Goal: Task Accomplishment & Management: Manage account settings

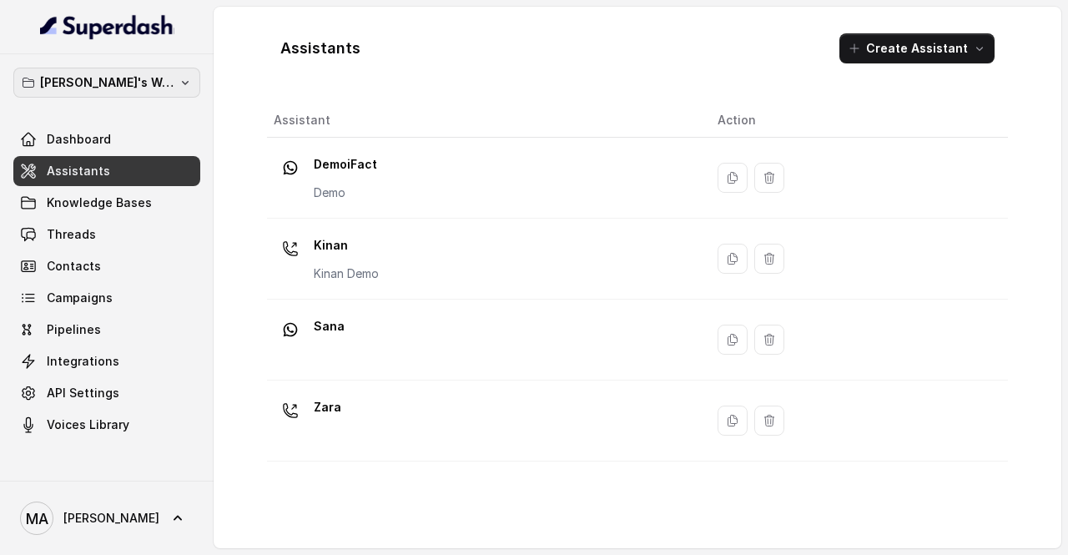
click at [162, 84] on p "[PERSON_NAME]'s Workspace" at bounding box center [107, 83] width 134 height 20
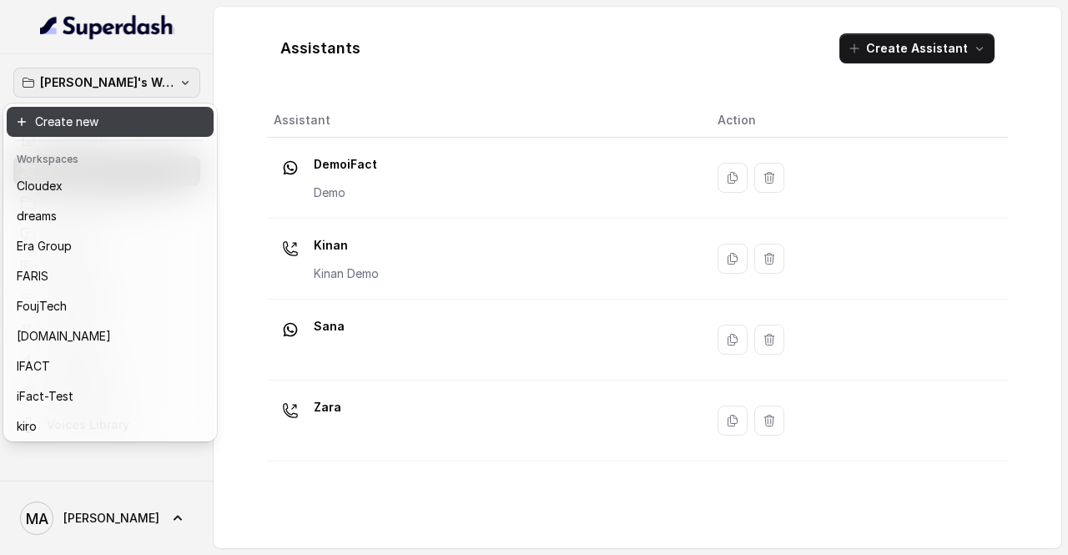
click at [119, 126] on button "Create new" at bounding box center [110, 122] width 207 height 30
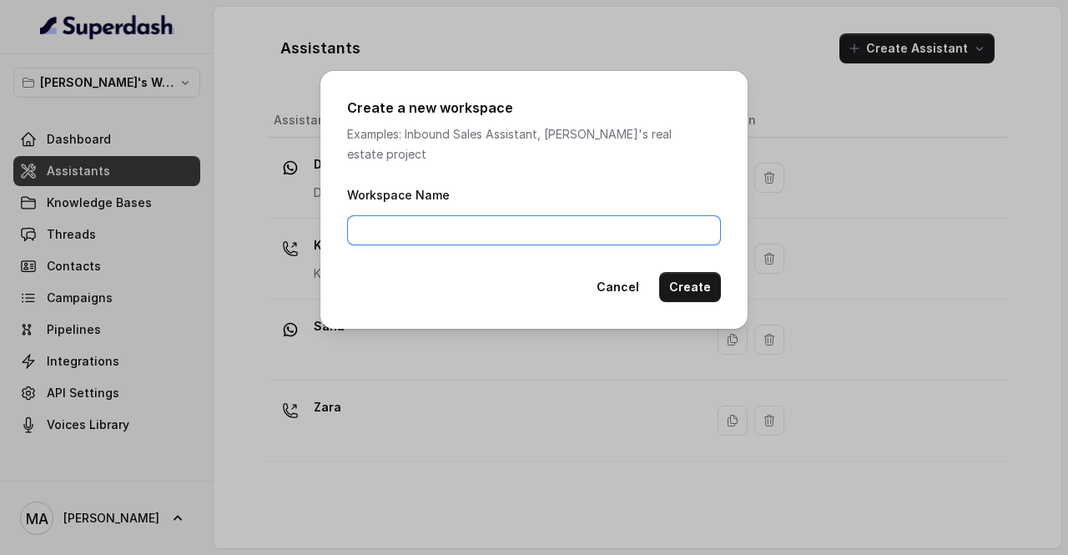
click at [614, 226] on input "Workspace Name" at bounding box center [534, 230] width 374 height 30
type input "ABC"
click at [689, 275] on button "Create" at bounding box center [690, 287] width 62 height 30
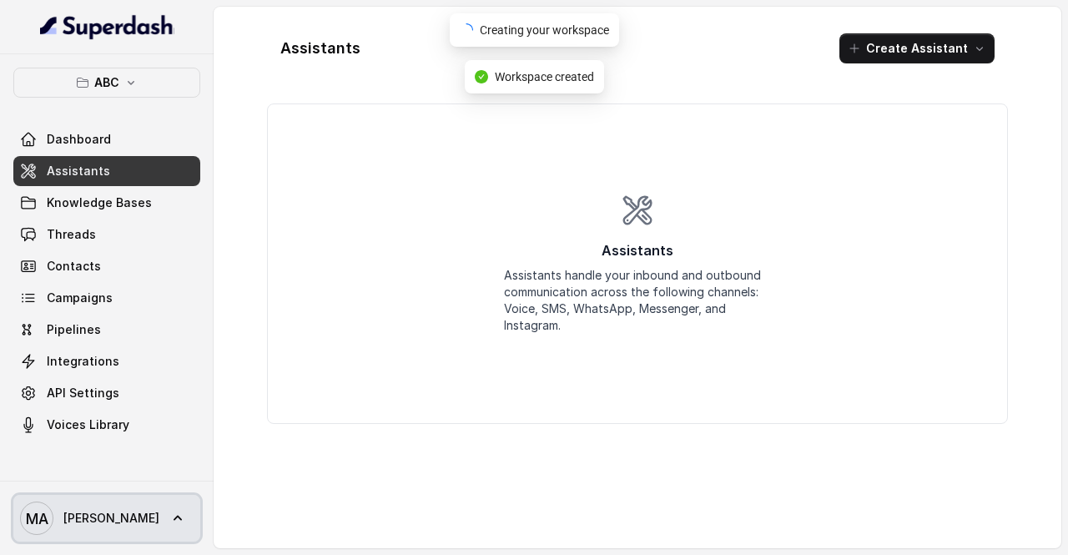
click at [117, 513] on span "[PERSON_NAME]" at bounding box center [111, 518] width 96 height 17
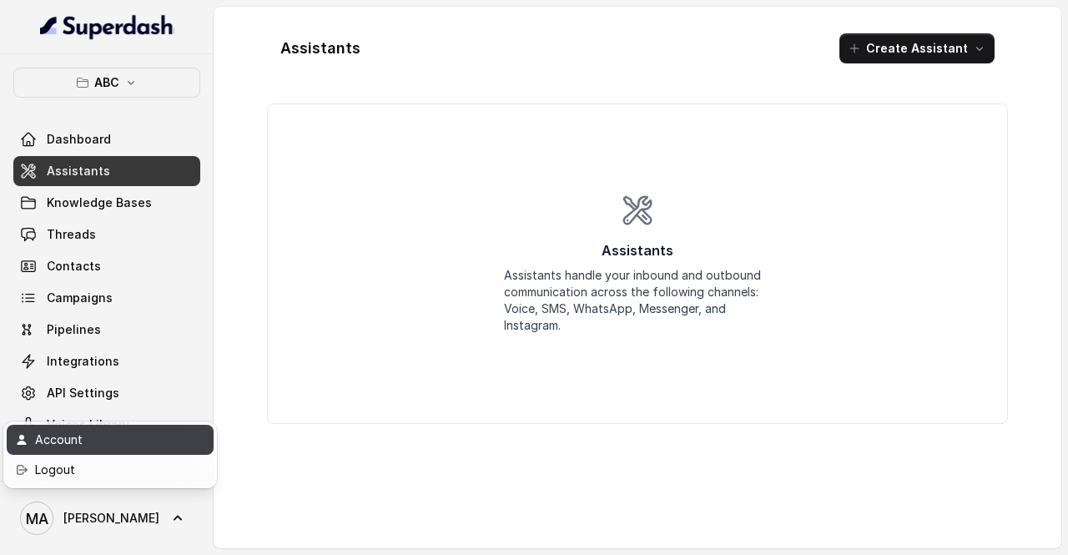
click at [90, 437] on div "Account" at bounding box center [106, 440] width 142 height 20
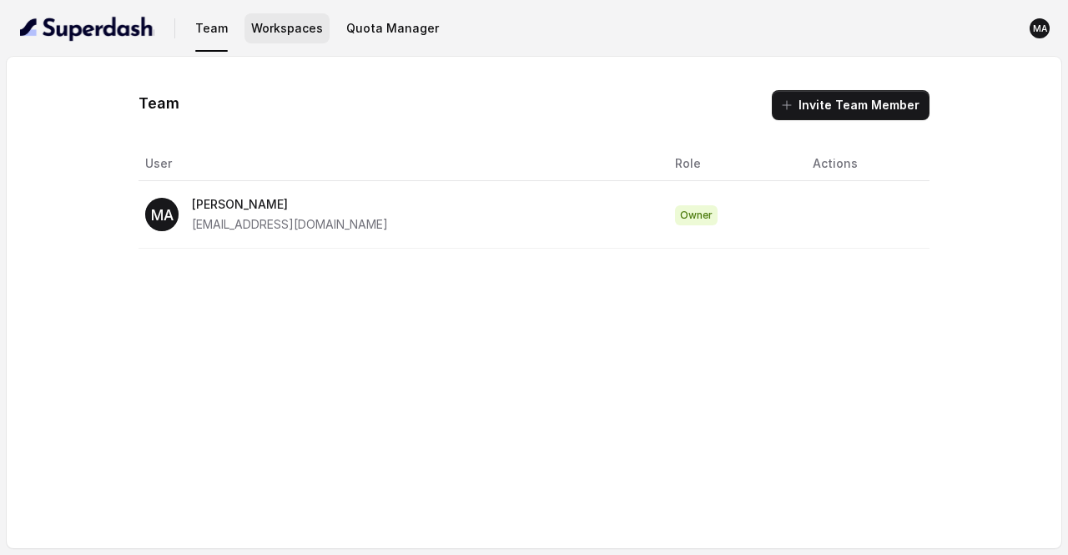
click at [260, 29] on button "Workspaces" at bounding box center [287, 28] width 85 height 30
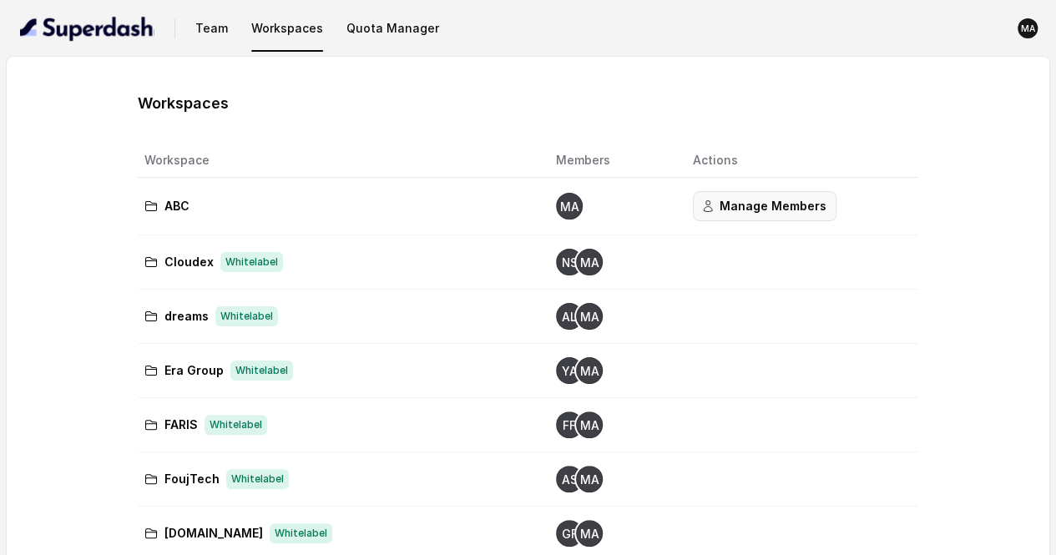
click at [710, 208] on button "Manage Members" at bounding box center [765, 206] width 144 height 30
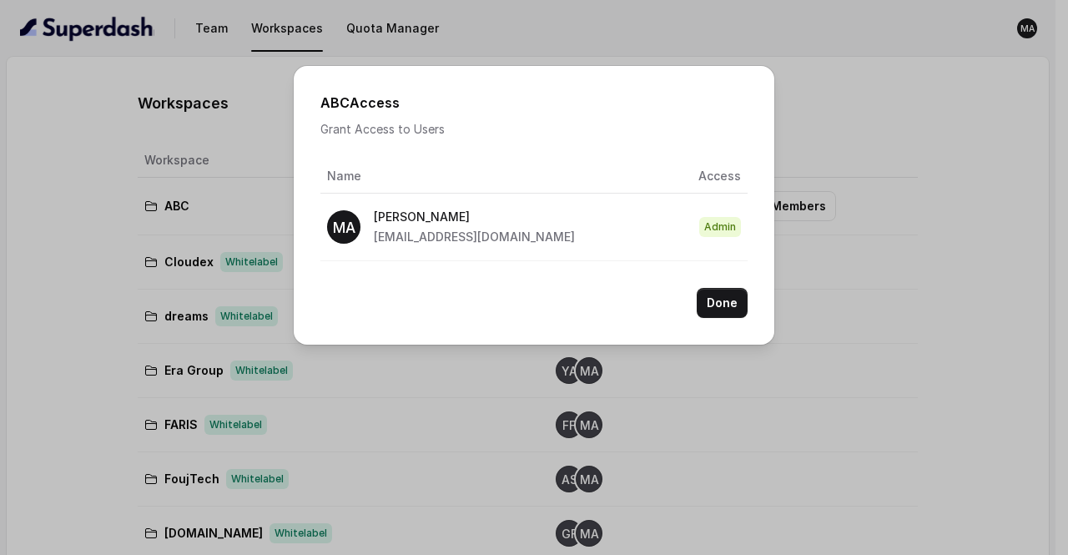
click at [617, 220] on td "Admin" at bounding box center [667, 227] width 159 height 68
click at [493, 218] on p "[PERSON_NAME]" at bounding box center [474, 217] width 201 height 20
click at [355, 143] on div "ABC Access Grant Access to Users Name Access MA Mohamed Tashriq [EMAIL_ADDRESS]…" at bounding box center [534, 205] width 481 height 279
click at [388, 219] on p "[PERSON_NAME]" at bounding box center [474, 217] width 201 height 20
click at [416, 244] on p "[EMAIL_ADDRESS][DOMAIN_NAME]" at bounding box center [474, 237] width 201 height 20
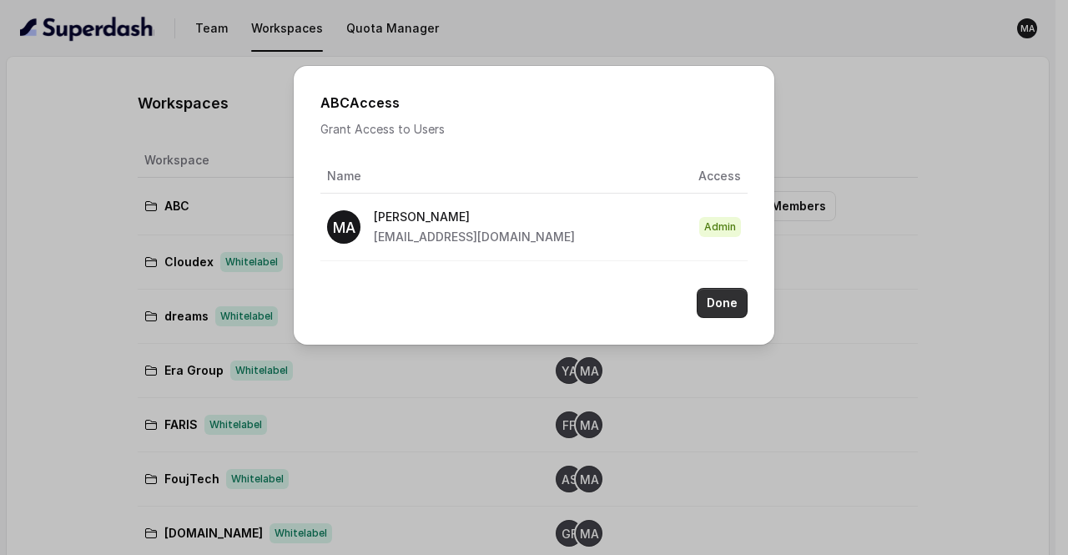
click at [718, 297] on button "Done" at bounding box center [722, 303] width 51 height 30
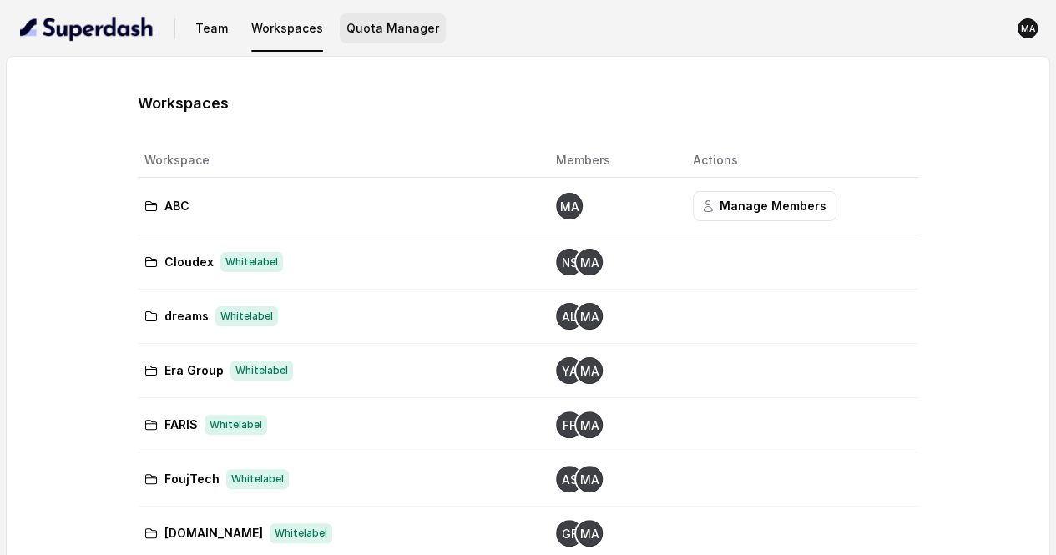
click at [357, 33] on button "Quota Manager" at bounding box center [393, 28] width 106 height 30
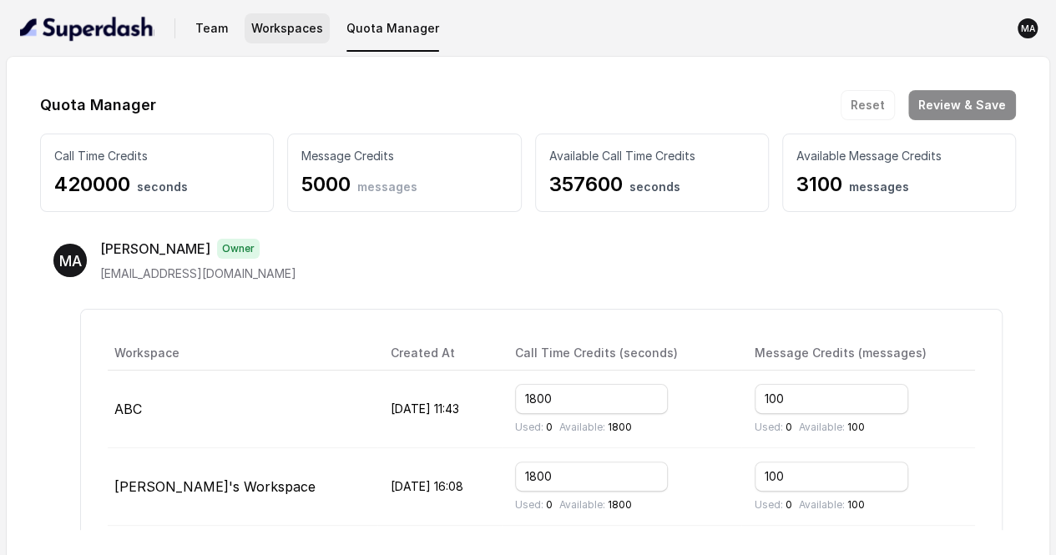
click at [295, 27] on button "Workspaces" at bounding box center [287, 28] width 85 height 30
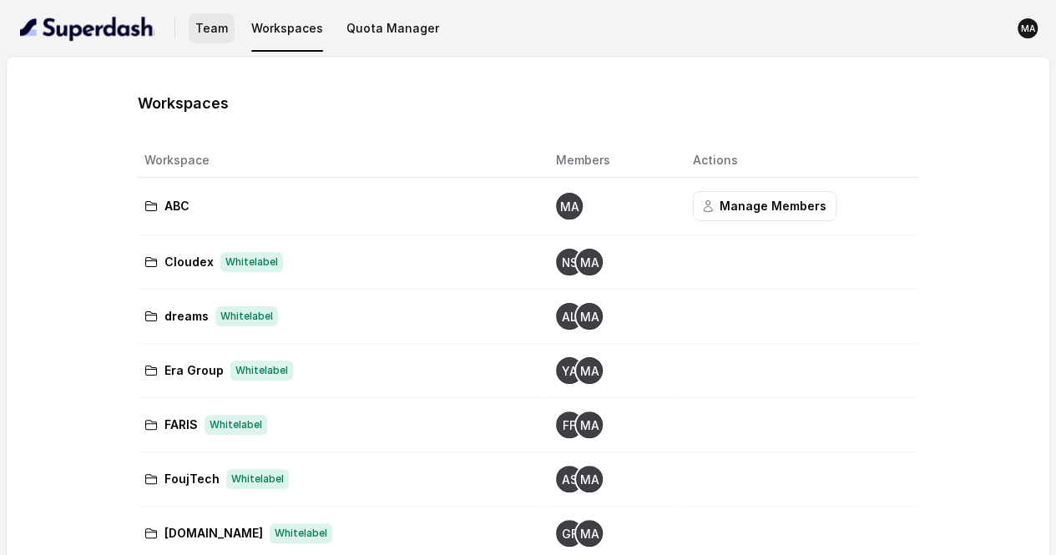
click at [212, 31] on button "Team" at bounding box center [212, 28] width 46 height 30
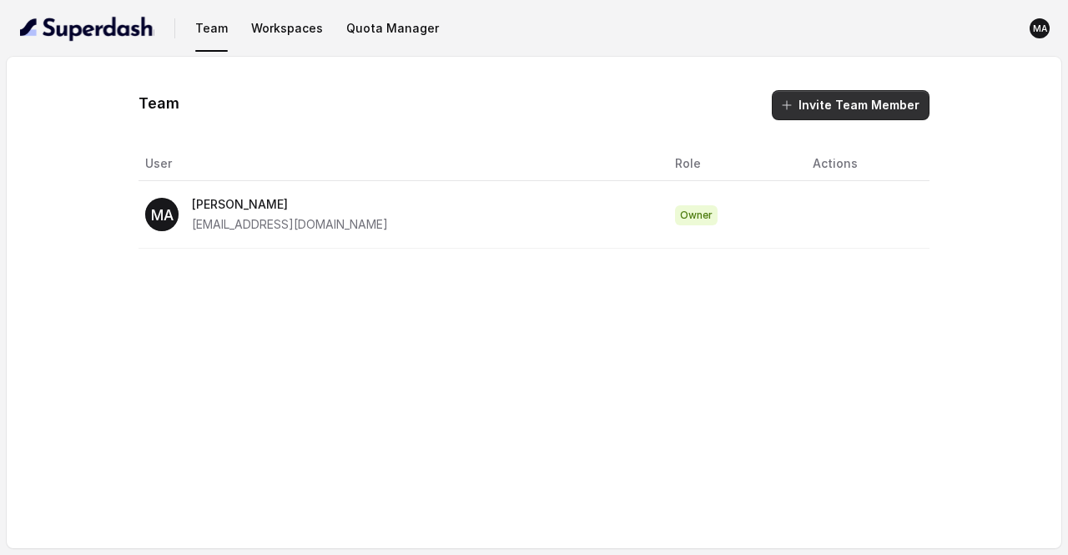
click at [824, 108] on button "Invite Team Member" at bounding box center [851, 105] width 158 height 30
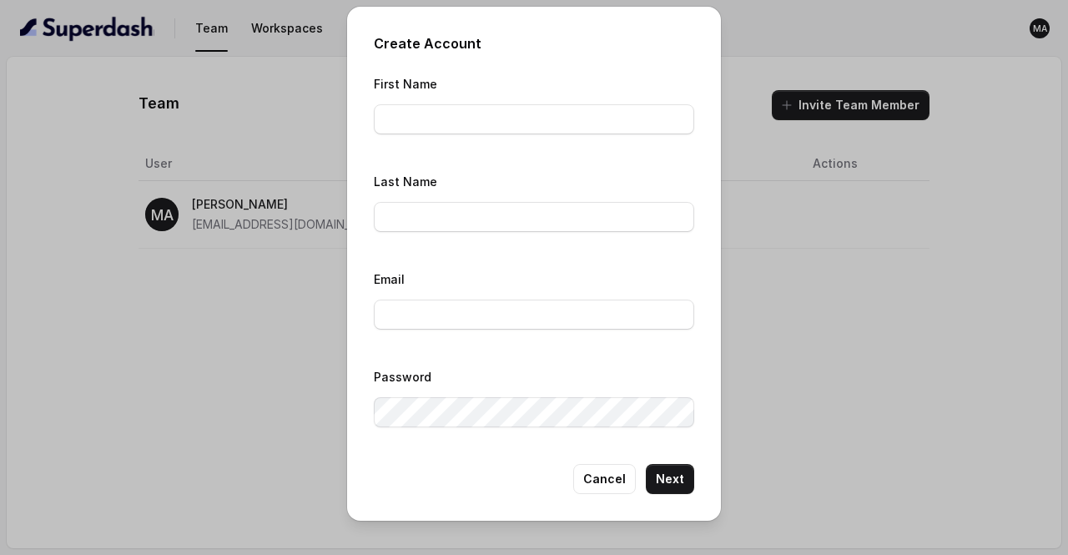
click at [868, 385] on div "Create Account First Name Last Name Email Password Cancel Next" at bounding box center [534, 277] width 1068 height 555
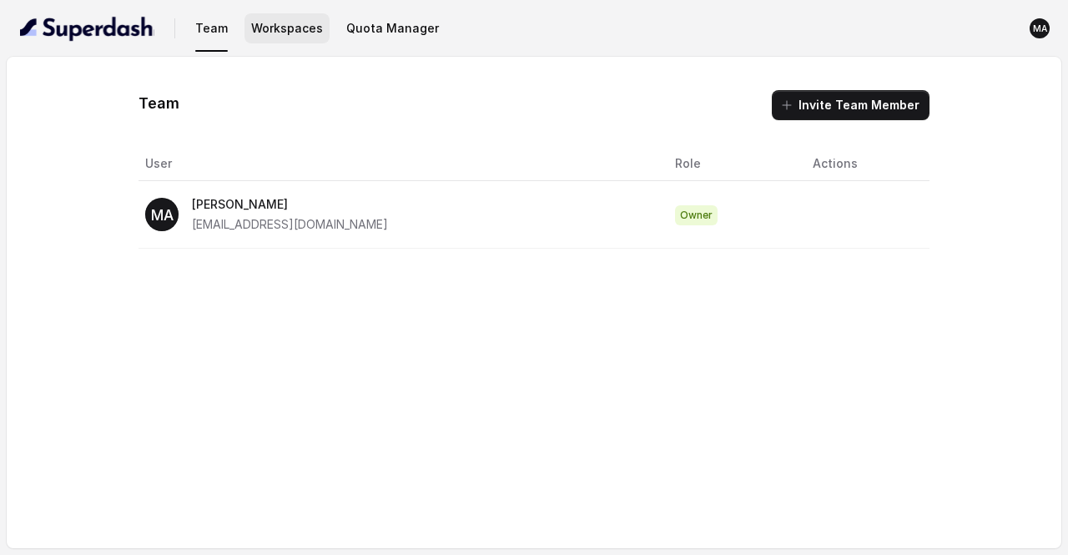
click at [280, 38] on button "Workspaces" at bounding box center [287, 28] width 85 height 30
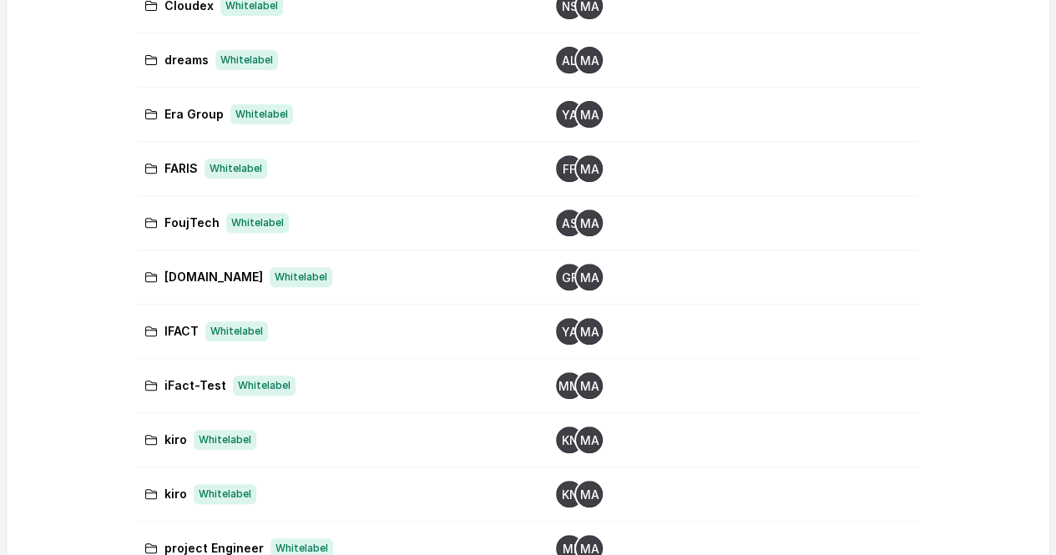
scroll to position [195, 0]
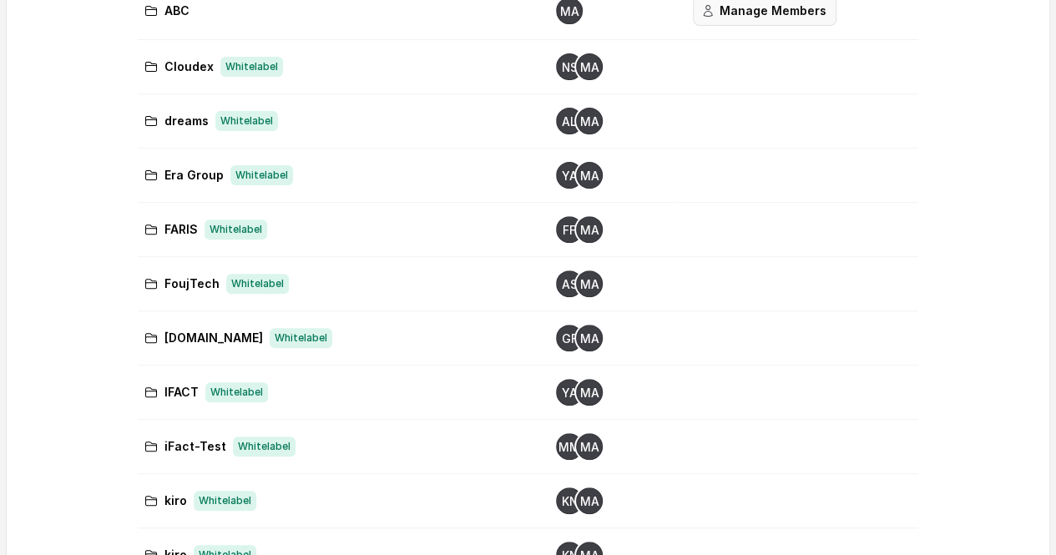
click at [706, 12] on button "Manage Members" at bounding box center [765, 11] width 144 height 30
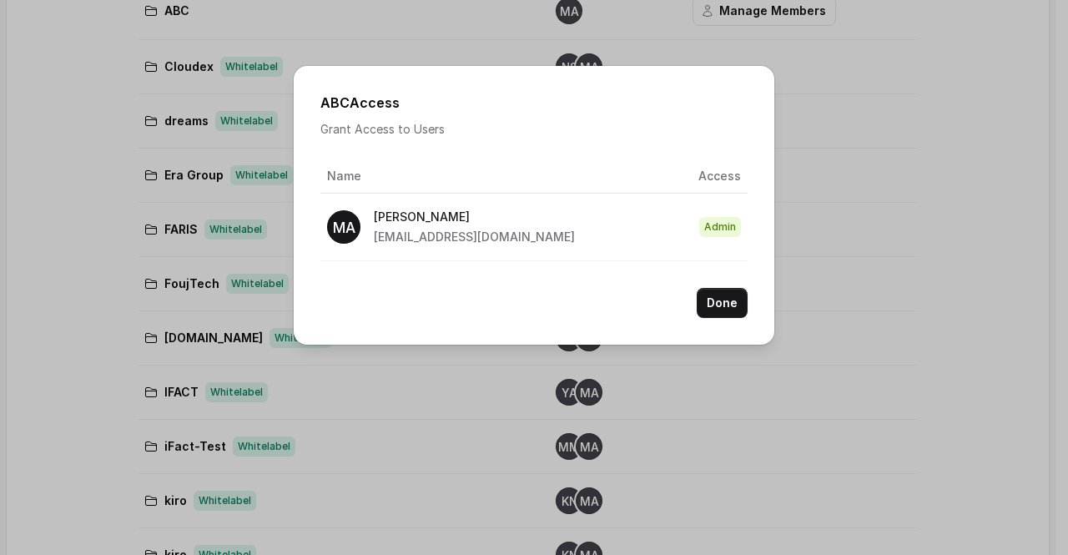
click at [462, 210] on p "[PERSON_NAME]" at bounding box center [474, 217] width 201 height 20
click at [442, 260] on table "Name Access MA Mohamed Tashriq [EMAIL_ADDRESS][DOMAIN_NAME] Admin" at bounding box center [533, 210] width 427 height 102
click at [439, 267] on div "ABC Access Grant Access to Users Name Access MA Mohamed Tashriq [EMAIL_ADDRESS]…" at bounding box center [534, 205] width 481 height 279
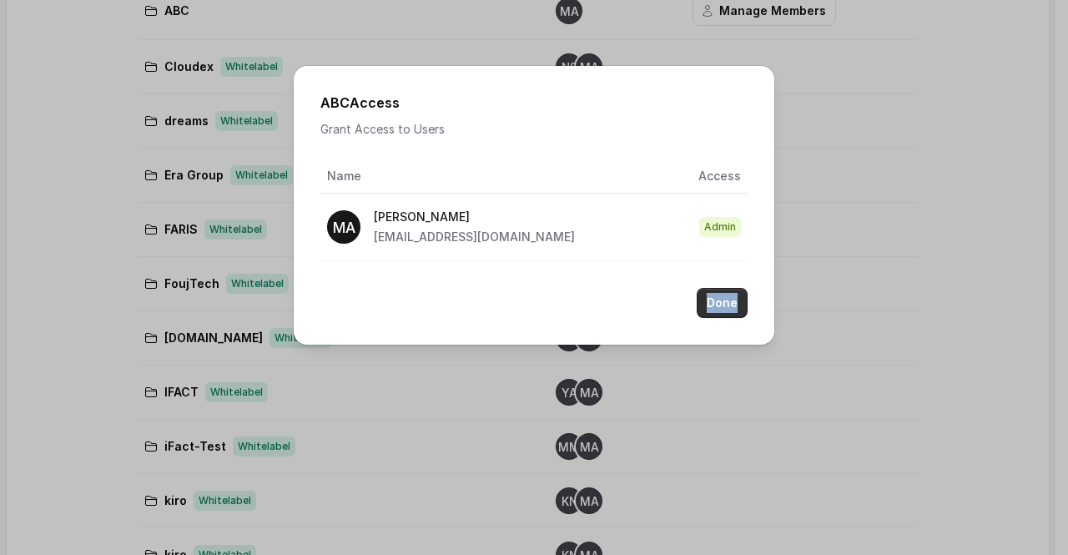
click at [719, 307] on button "Done" at bounding box center [722, 303] width 51 height 30
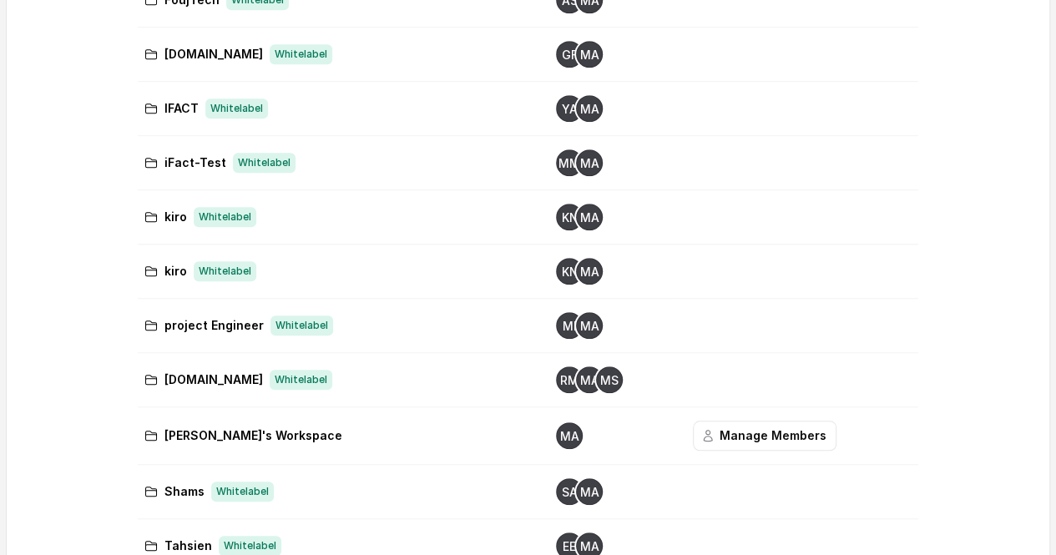
scroll to position [696, 0]
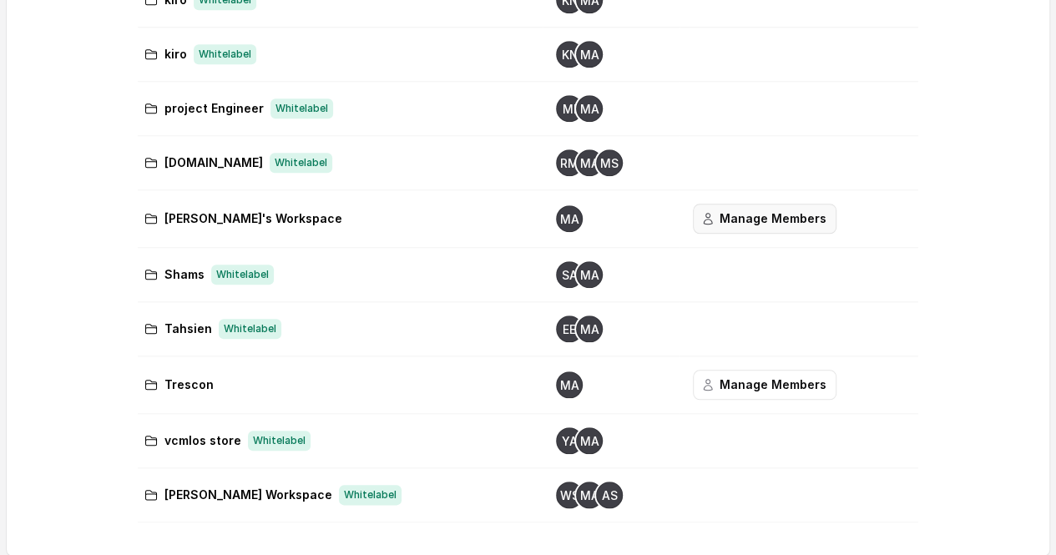
click at [768, 211] on button "Manage Members" at bounding box center [765, 219] width 144 height 30
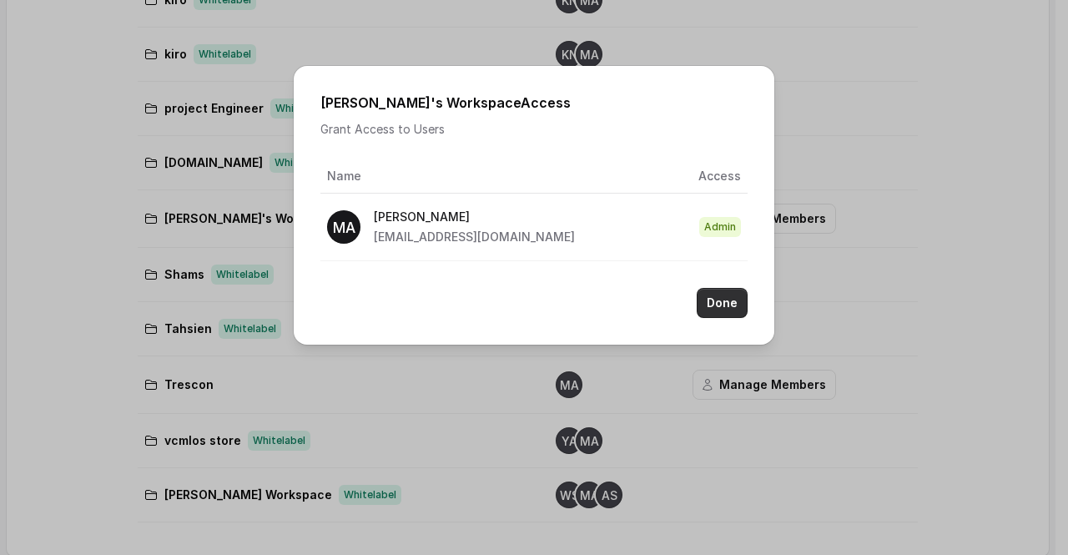
click at [726, 293] on button "Done" at bounding box center [722, 303] width 51 height 30
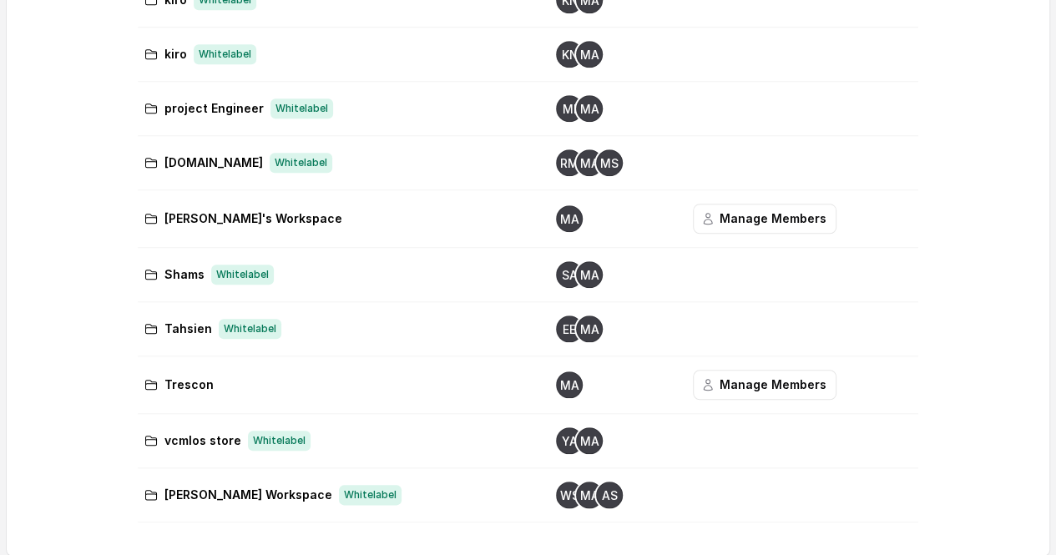
click at [612, 495] on div "WS MA AS" at bounding box center [611, 495] width 110 height 27
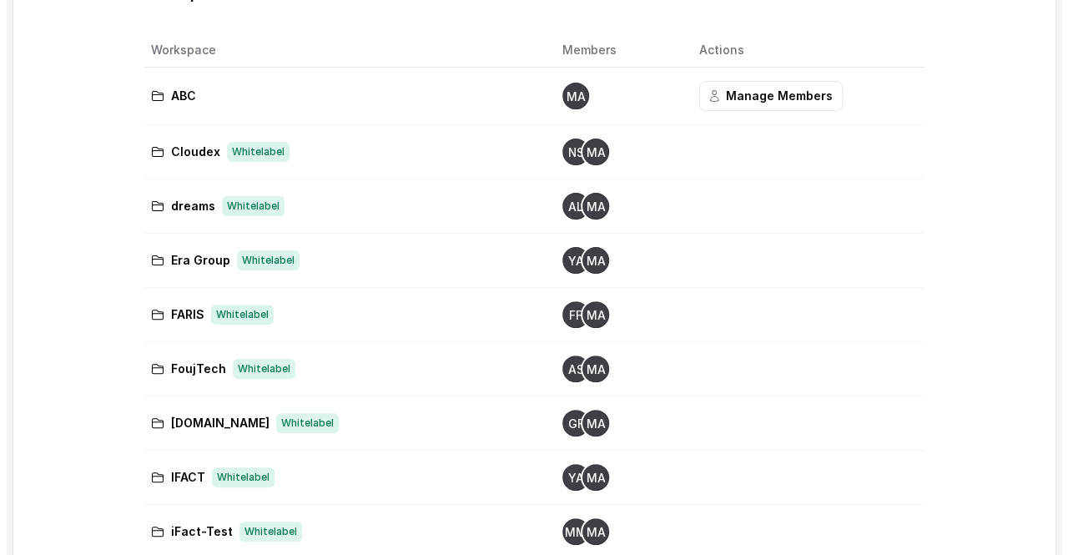
scroll to position [0, 0]
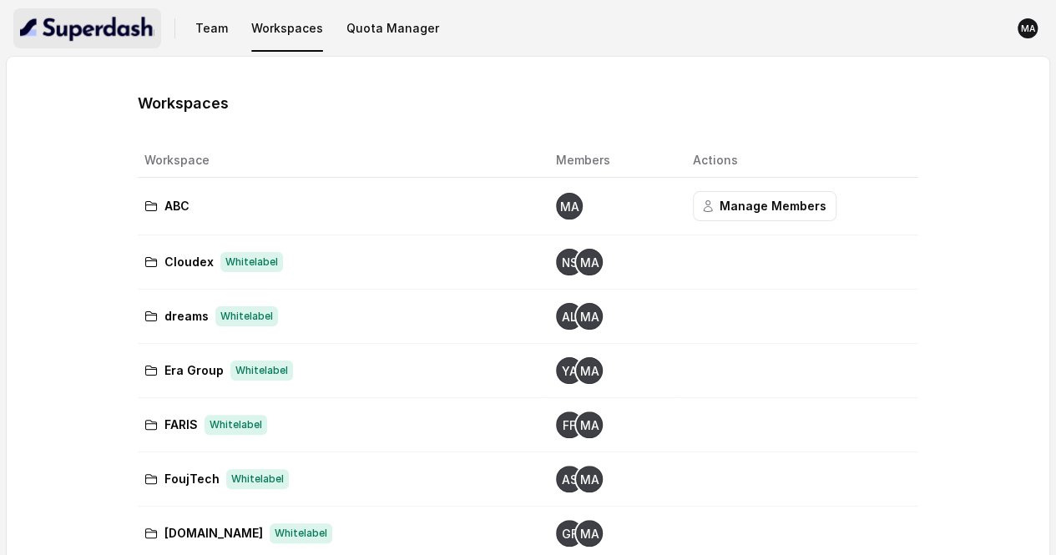
click at [105, 34] on img "button" at bounding box center [87, 28] width 134 height 27
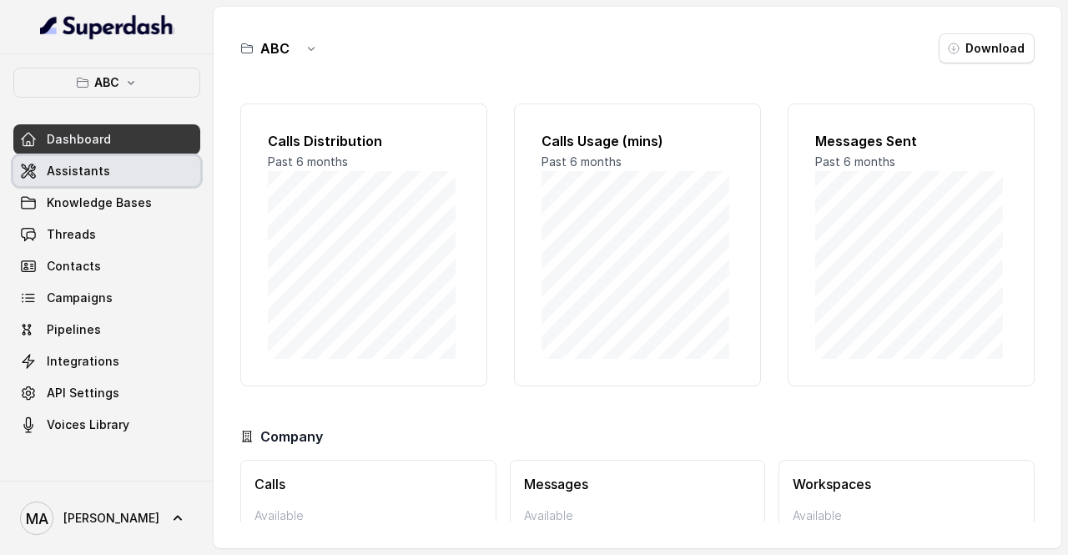
click at [120, 168] on link "Assistants" at bounding box center [106, 171] width 187 height 30
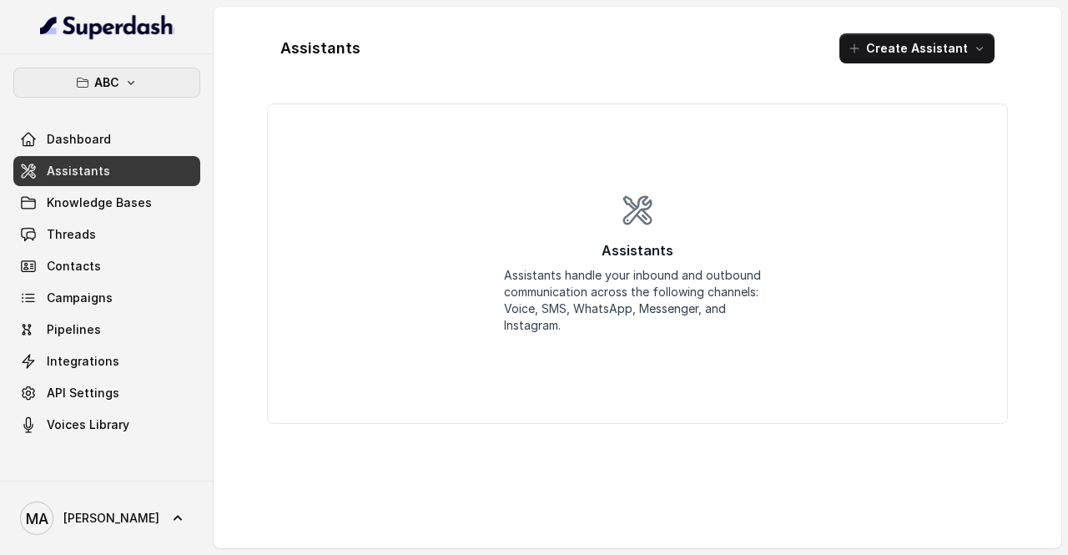
click at [127, 79] on icon "button" at bounding box center [130, 82] width 13 height 13
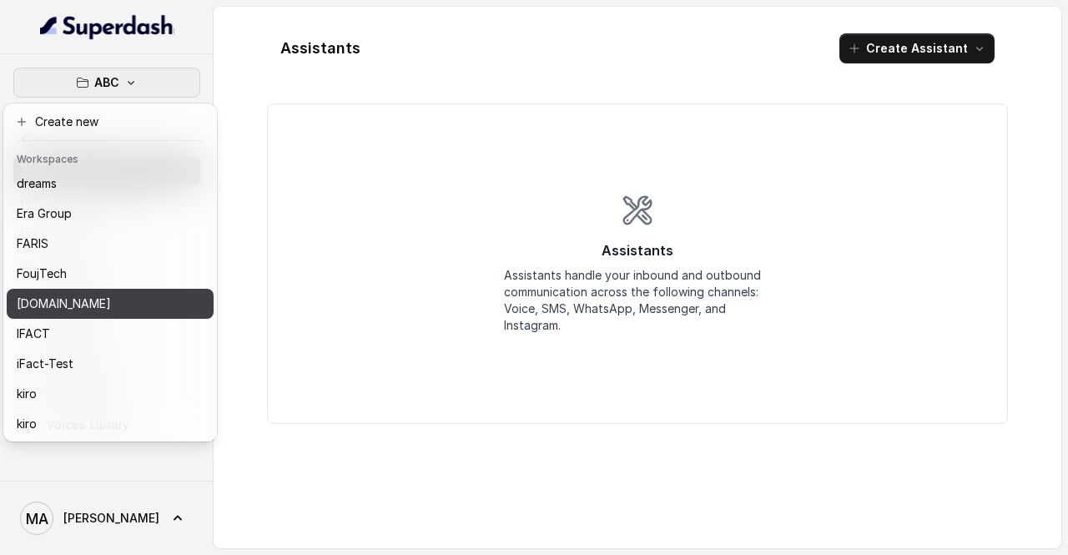
scroll to position [83, 0]
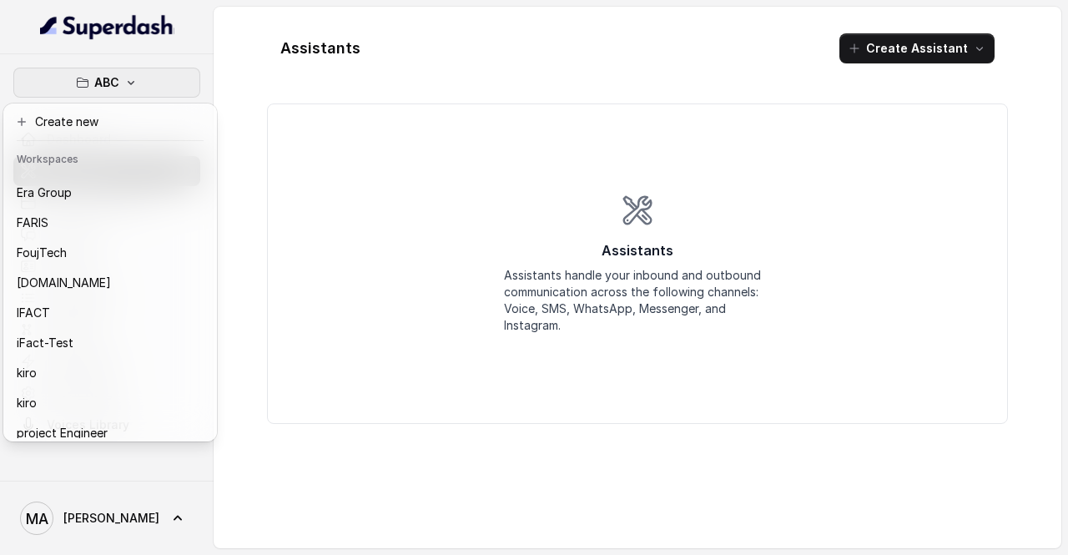
click at [125, 525] on nav "ABC Dashboard Assistants Knowledge Bases Threads Contacts Campaigns Pipelines I…" at bounding box center [107, 277] width 214 height 555
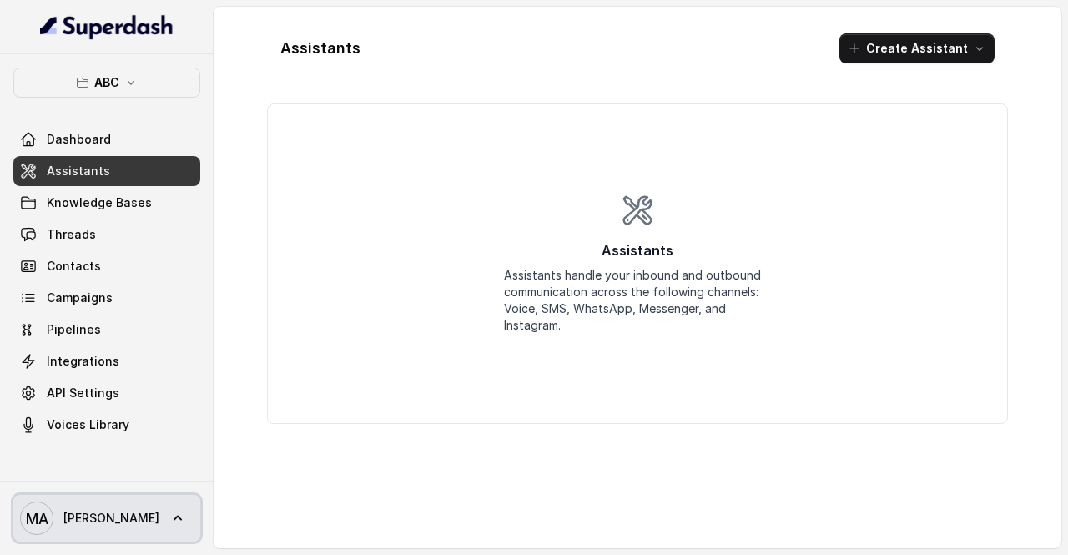
click at [134, 517] on span "[PERSON_NAME]" at bounding box center [111, 518] width 96 height 17
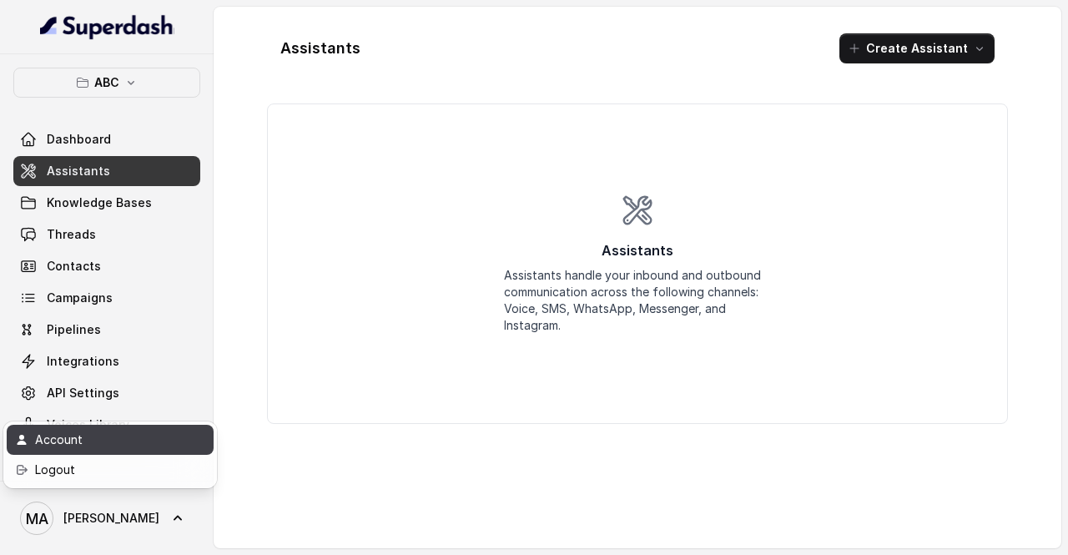
click at [111, 445] on div "Account" at bounding box center [106, 440] width 142 height 20
